Goal: Transaction & Acquisition: Subscribe to service/newsletter

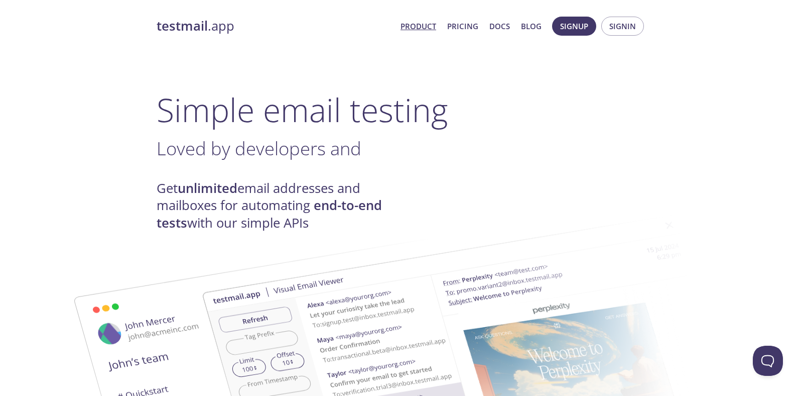
click at [419, 23] on link "Product" at bounding box center [419, 26] width 36 height 13
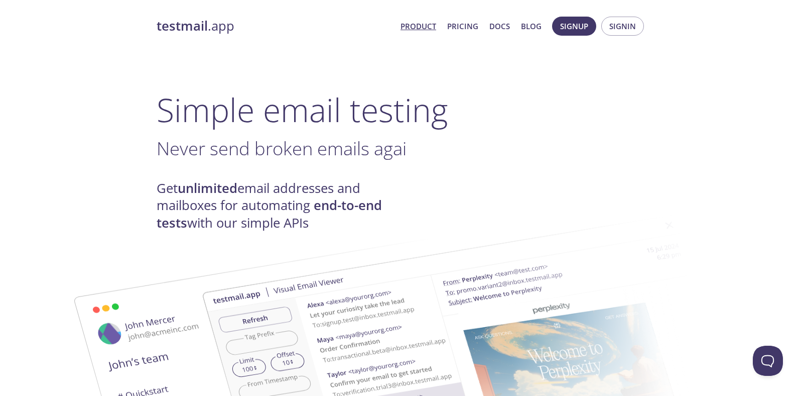
drag, startPoint x: 370, startPoint y: 223, endPoint x: 538, endPoint y: 243, distance: 169.3
drag, startPoint x: 366, startPoint y: 226, endPoint x: 540, endPoint y: 241, distance: 175.3
